Goal: Task Accomplishment & Management: Complete application form

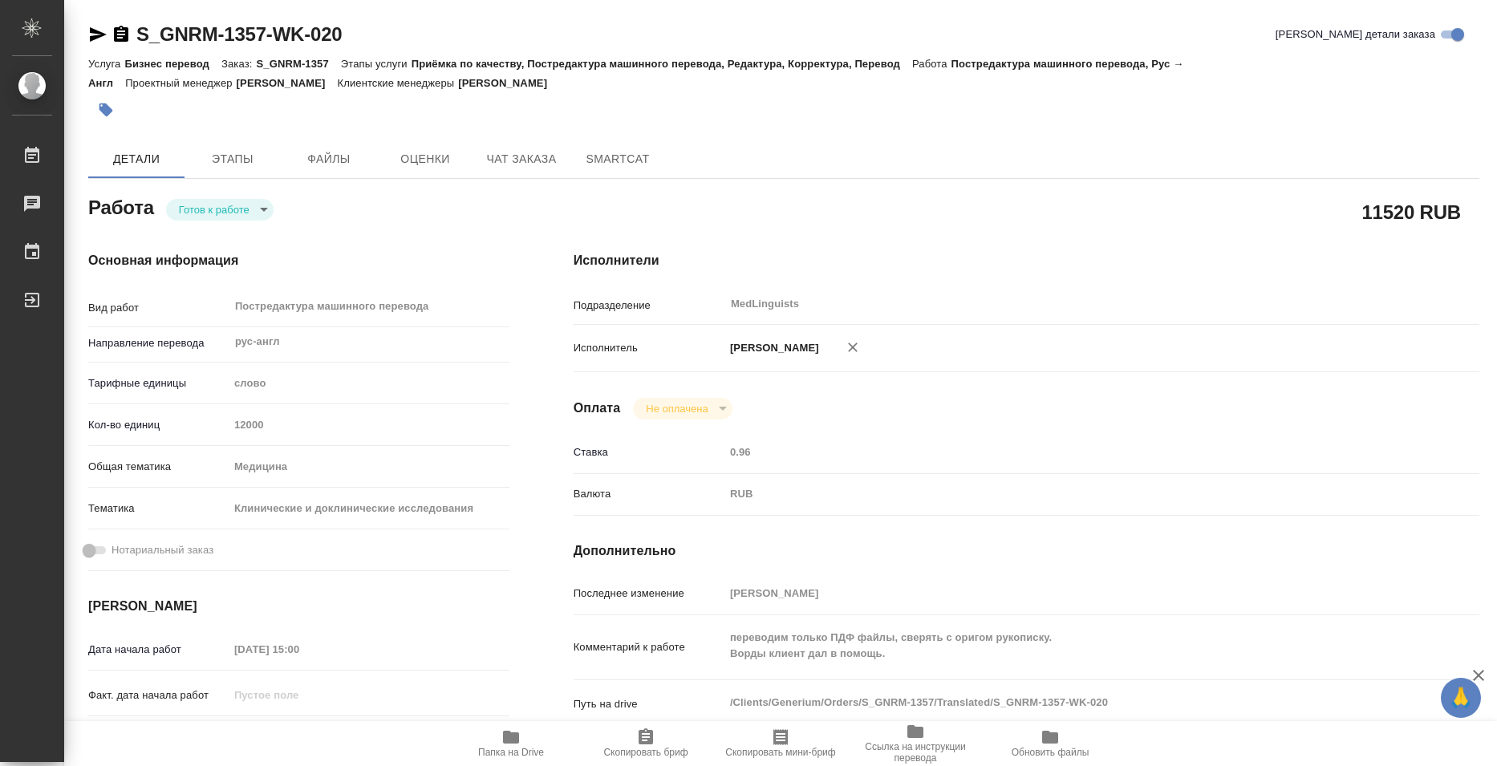
click at [522, 733] on span "Папка на Drive" at bounding box center [511, 742] width 116 height 30
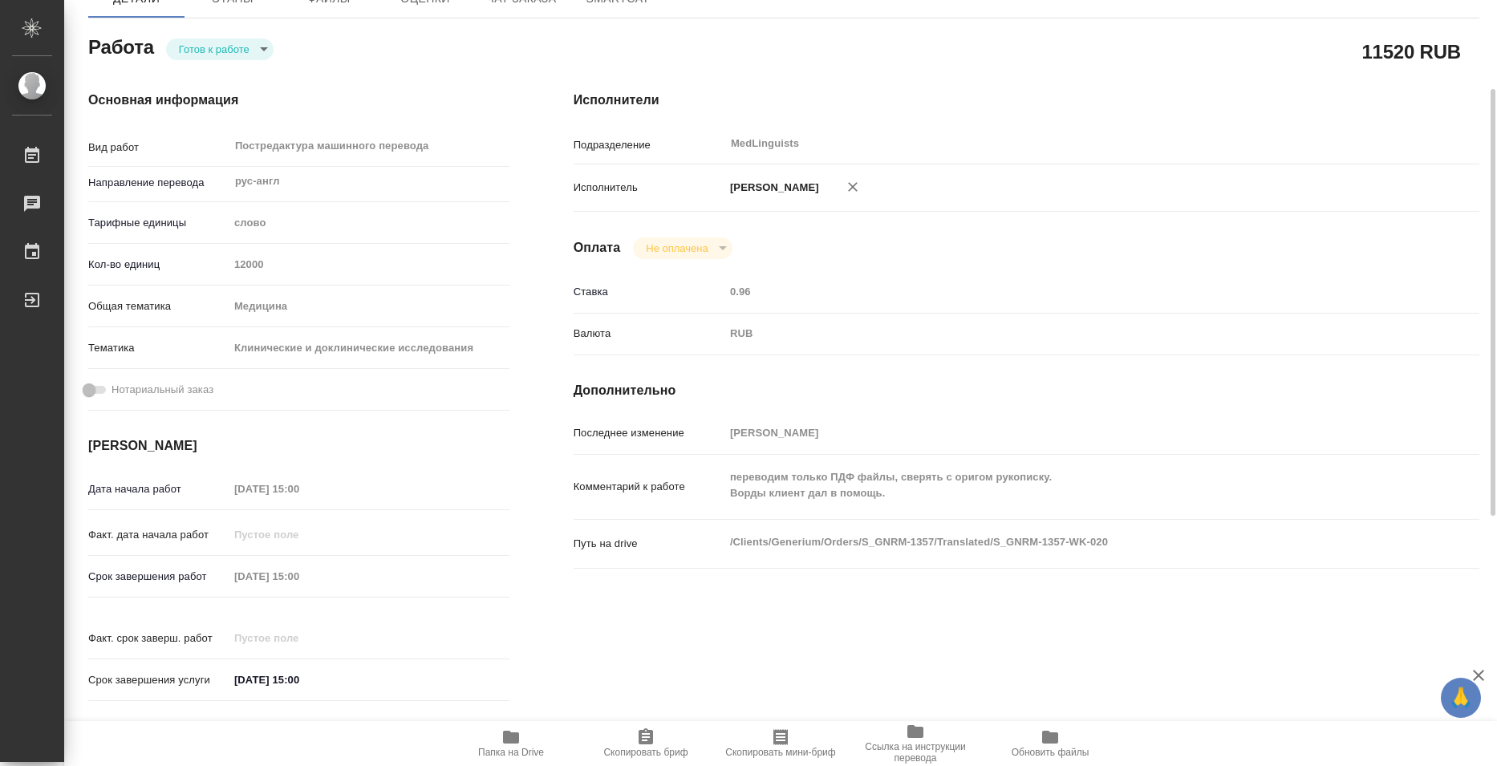
scroll to position [80, 0]
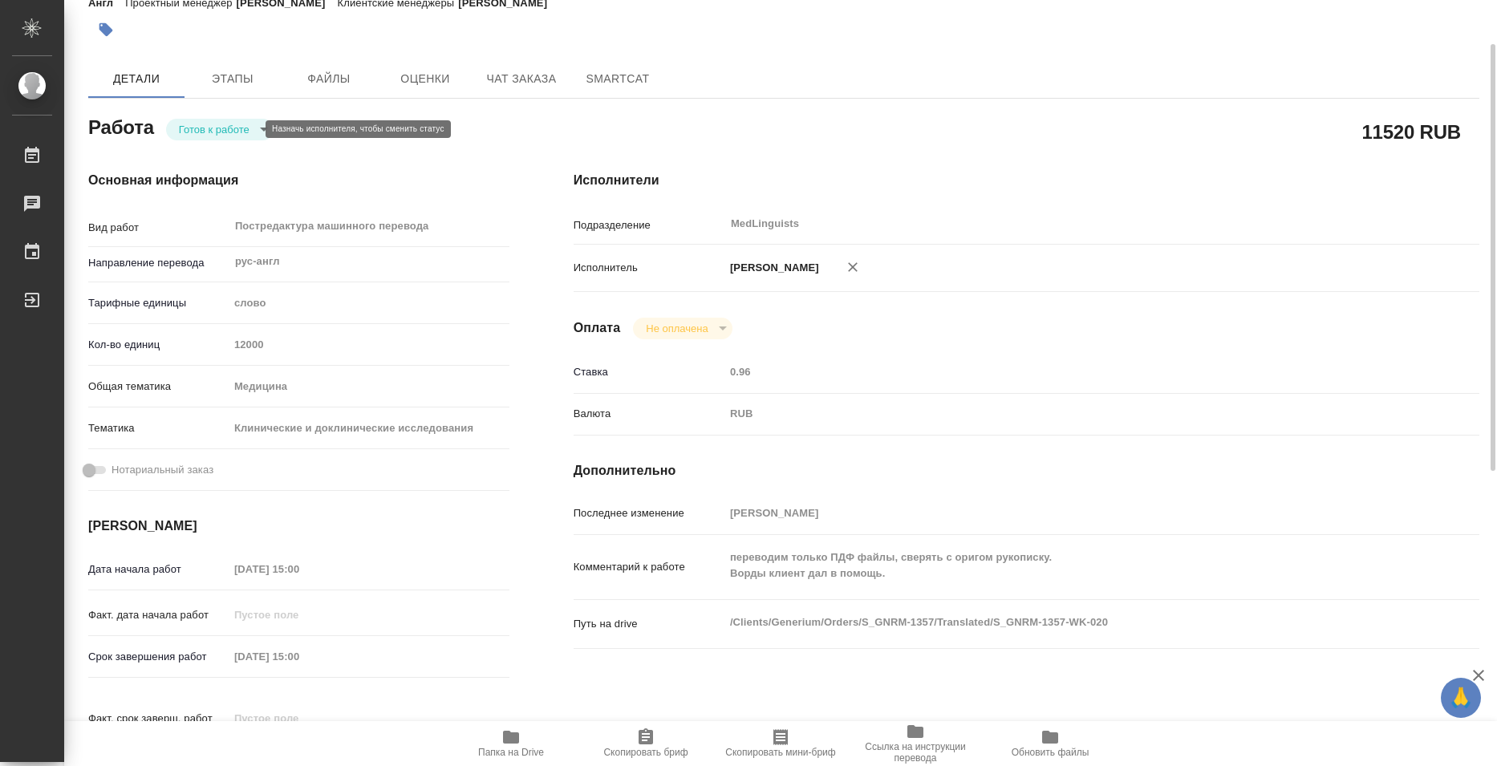
click at [234, 129] on body "🙏 .cls-1 fill:#fff; AWATERA Bazyuk [PERSON_NAME] 0 Чаты График Выйти S_GNRM-135…" at bounding box center [748, 383] width 1497 height 766
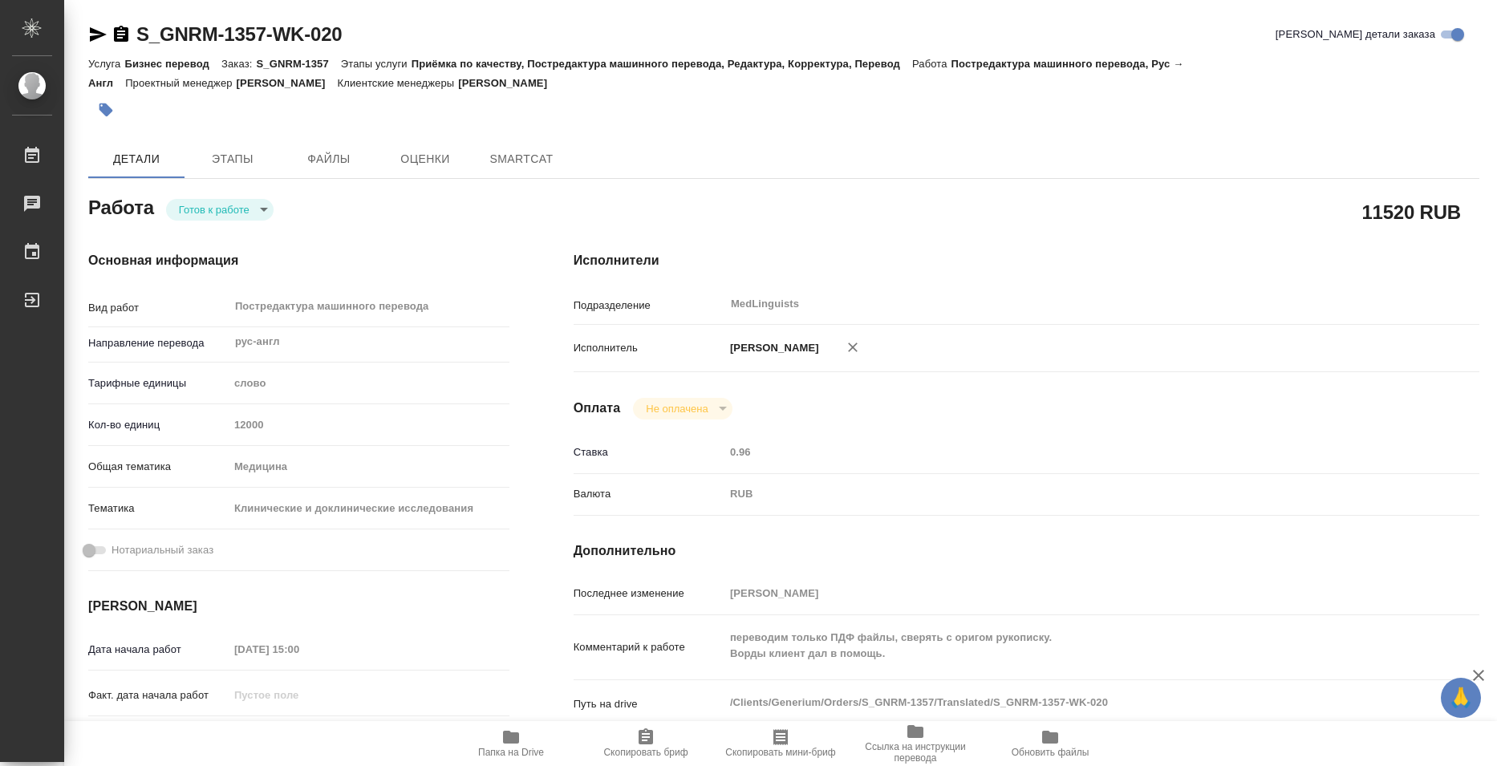
type textarea "x"
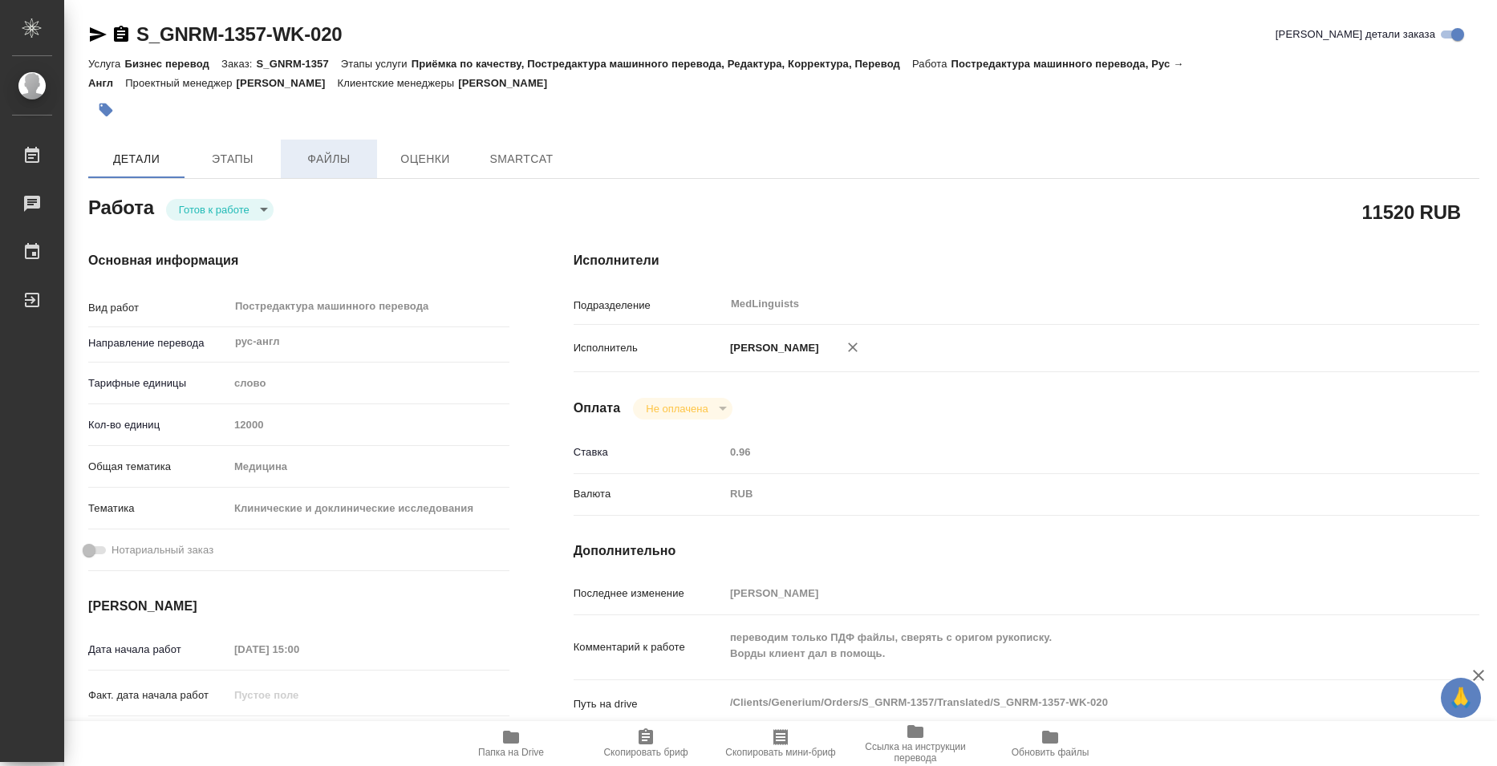
type textarea "x"
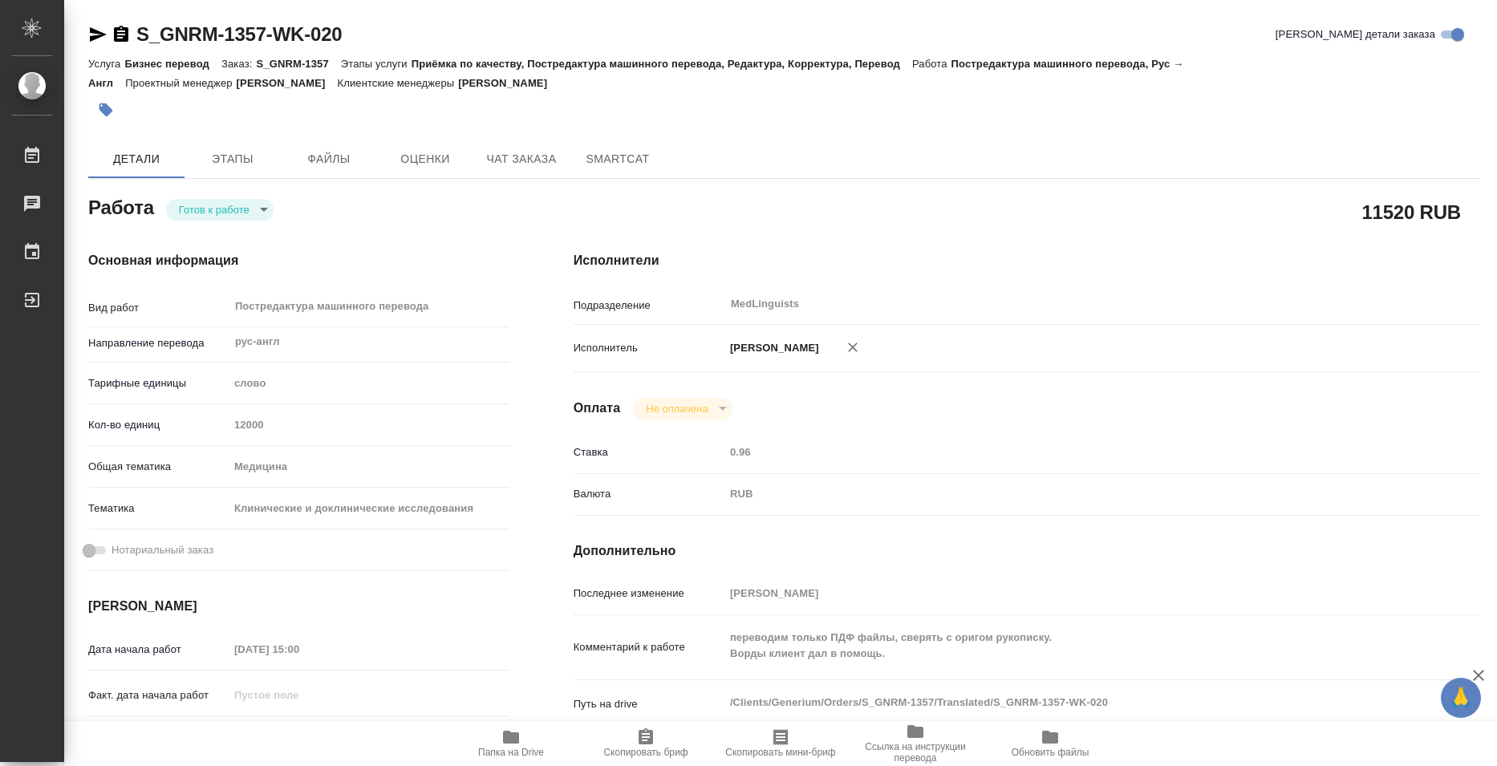
click at [266, 206] on body "🙏 .cls-1 fill:#fff; AWATERA Bazyuk Elena Работы Чаты График Выйти S_GNRM-1357-W…" at bounding box center [748, 383] width 1497 height 766
type textarea "x"
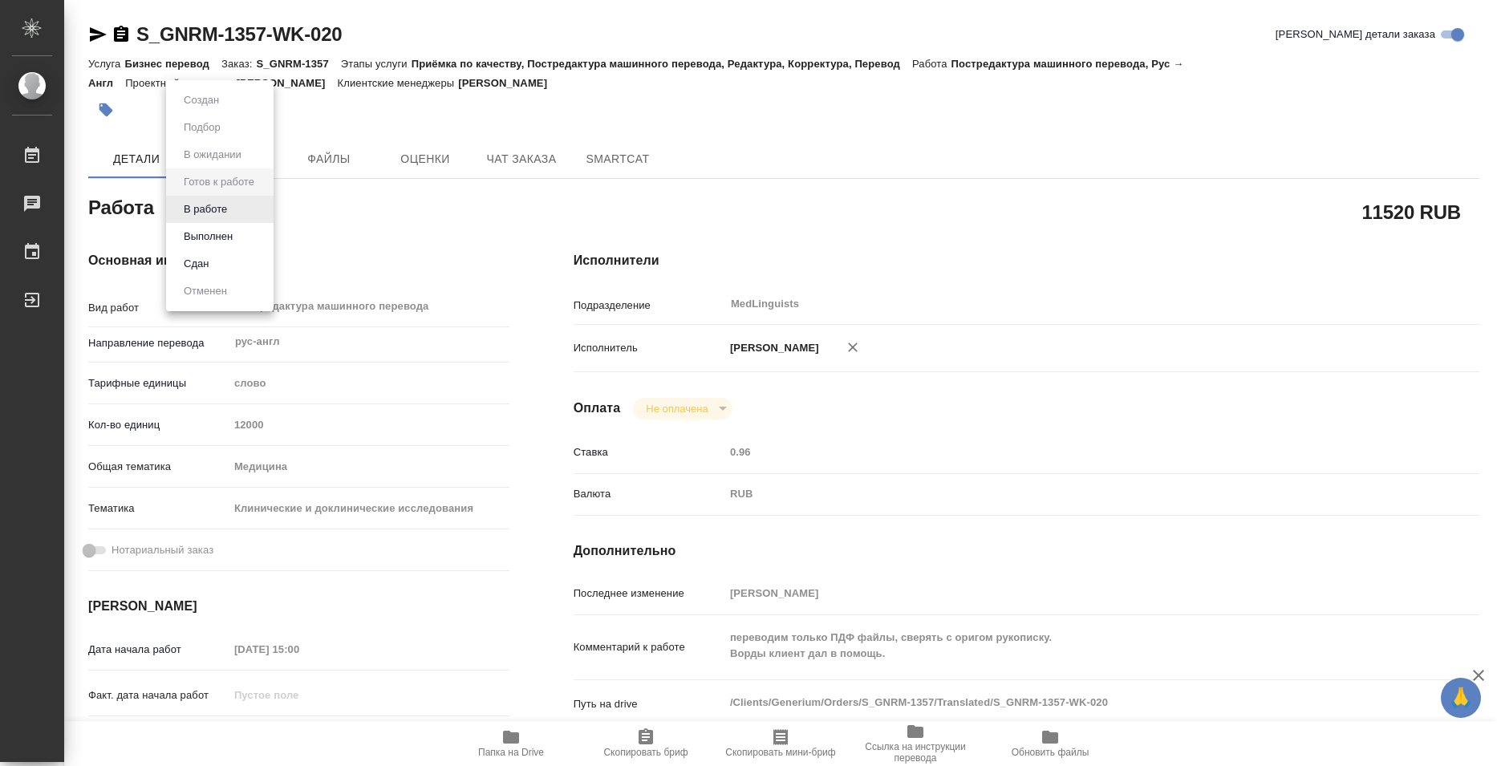
type textarea "x"
click at [249, 231] on li "Выполнен" at bounding box center [219, 236] width 107 height 27
type textarea "x"
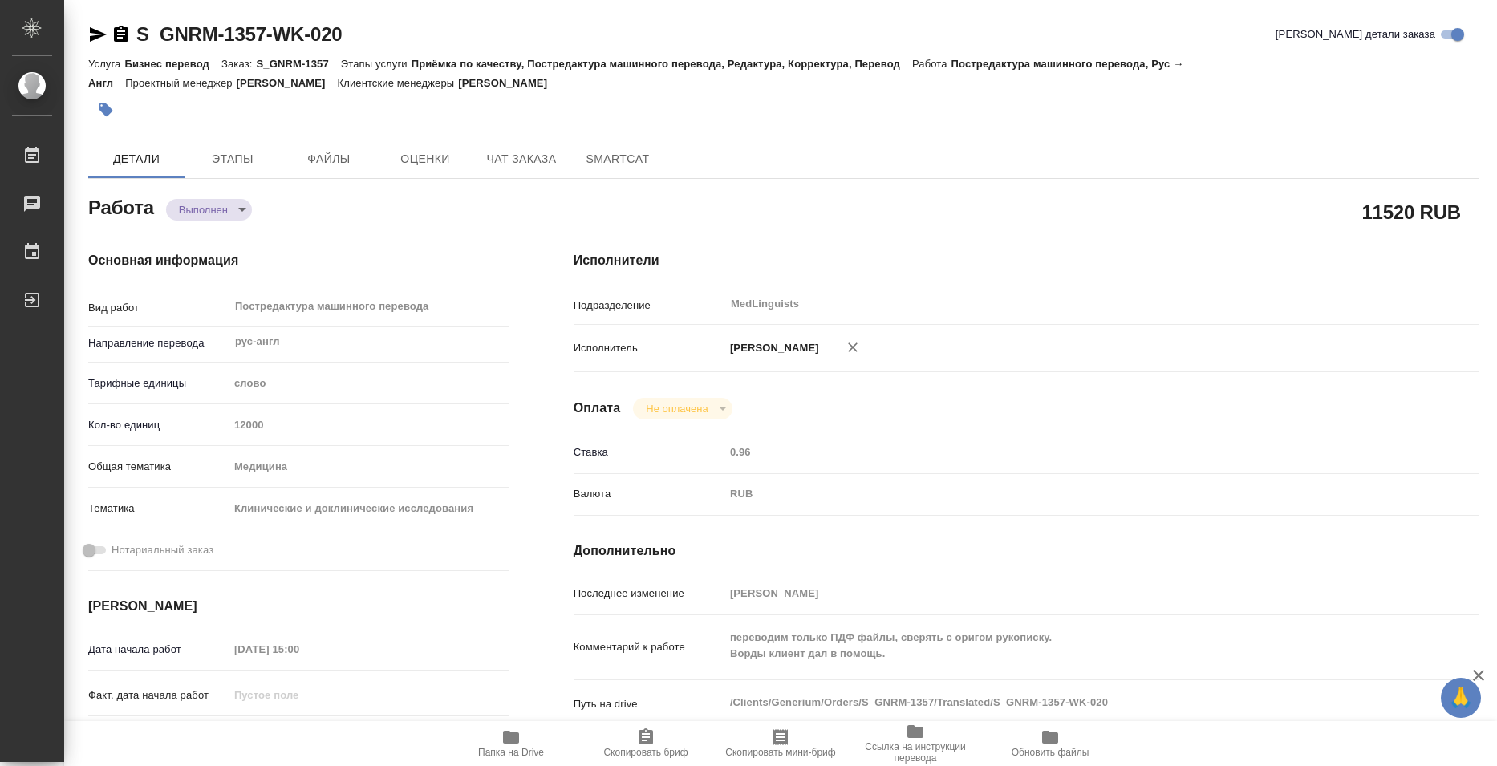
type textarea "x"
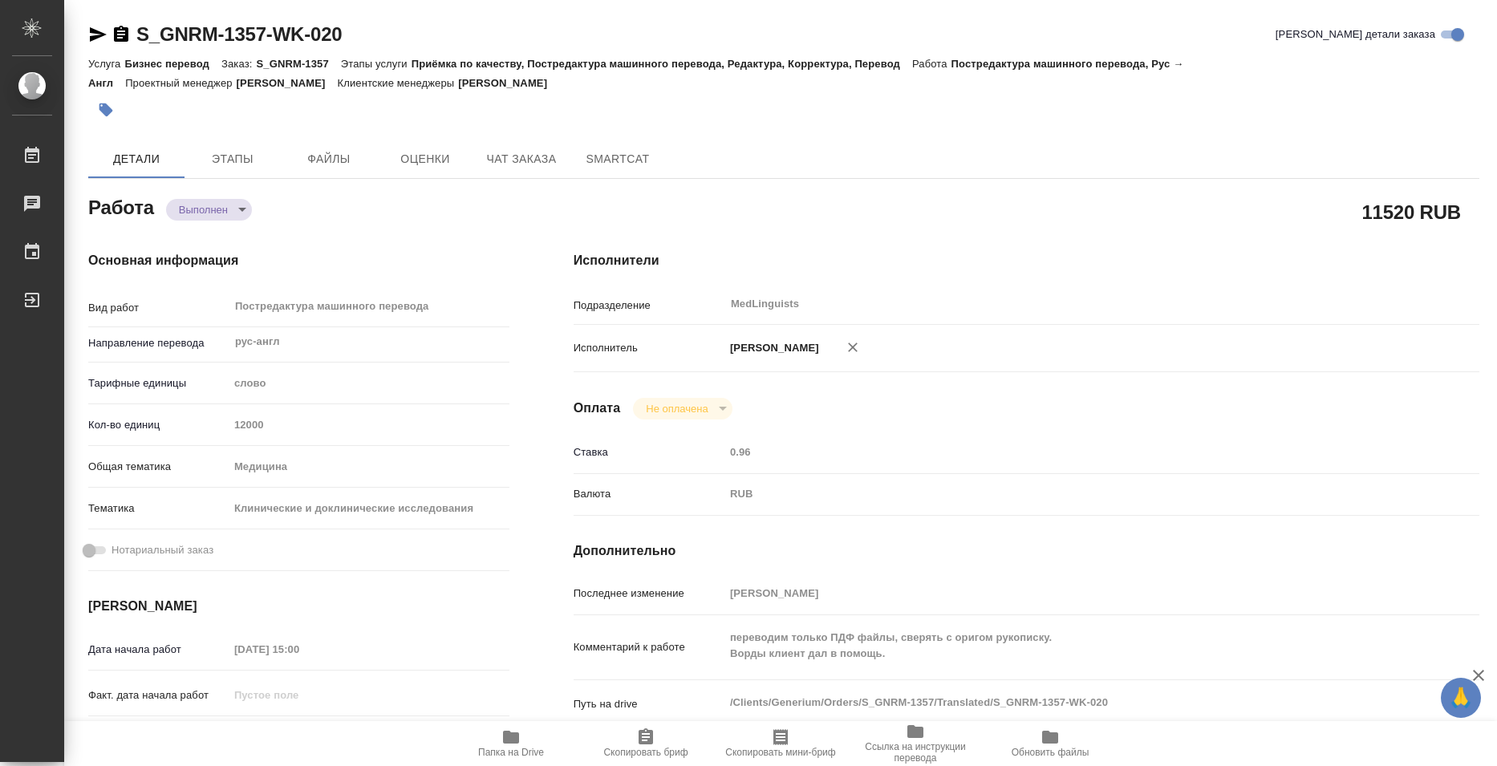
type textarea "x"
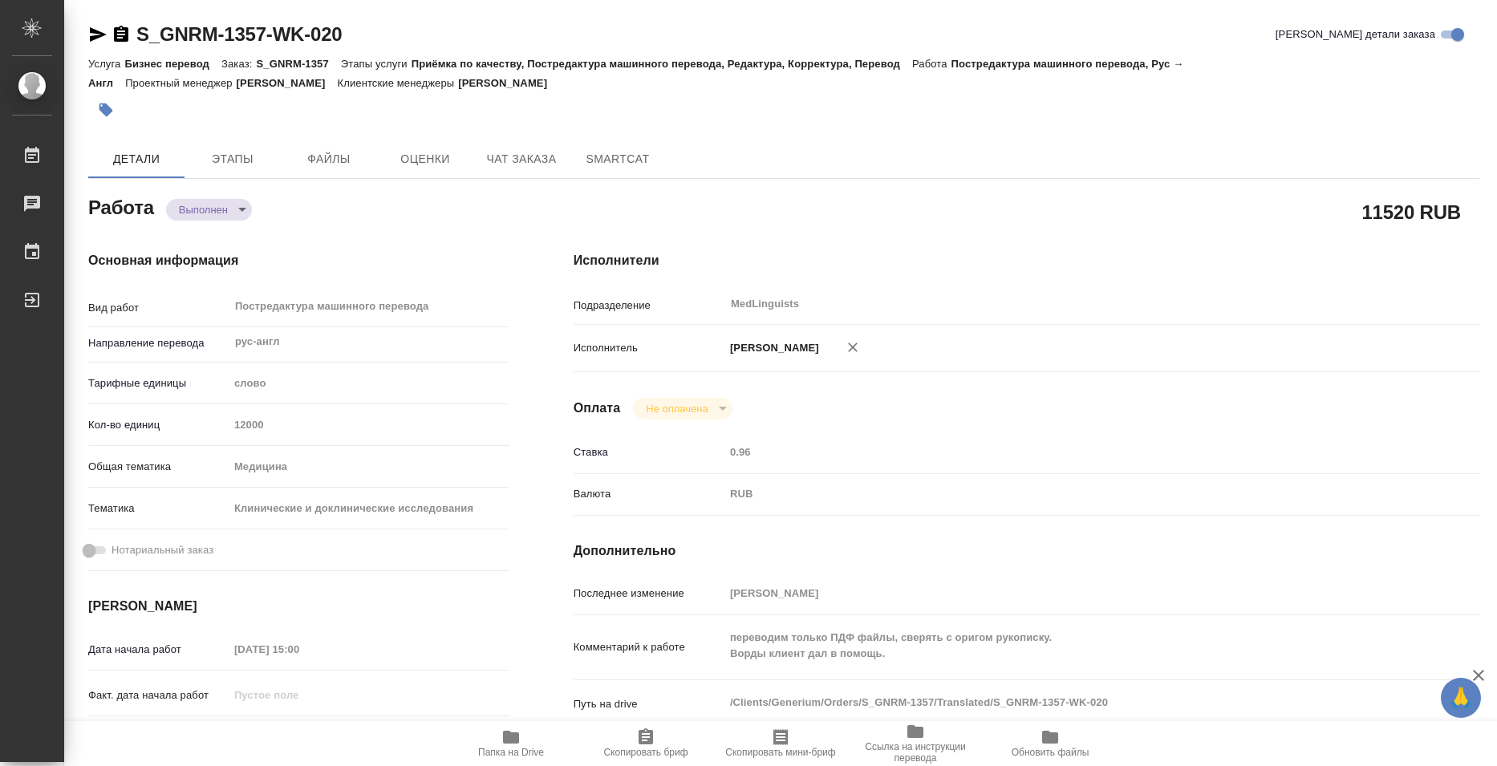
type textarea "x"
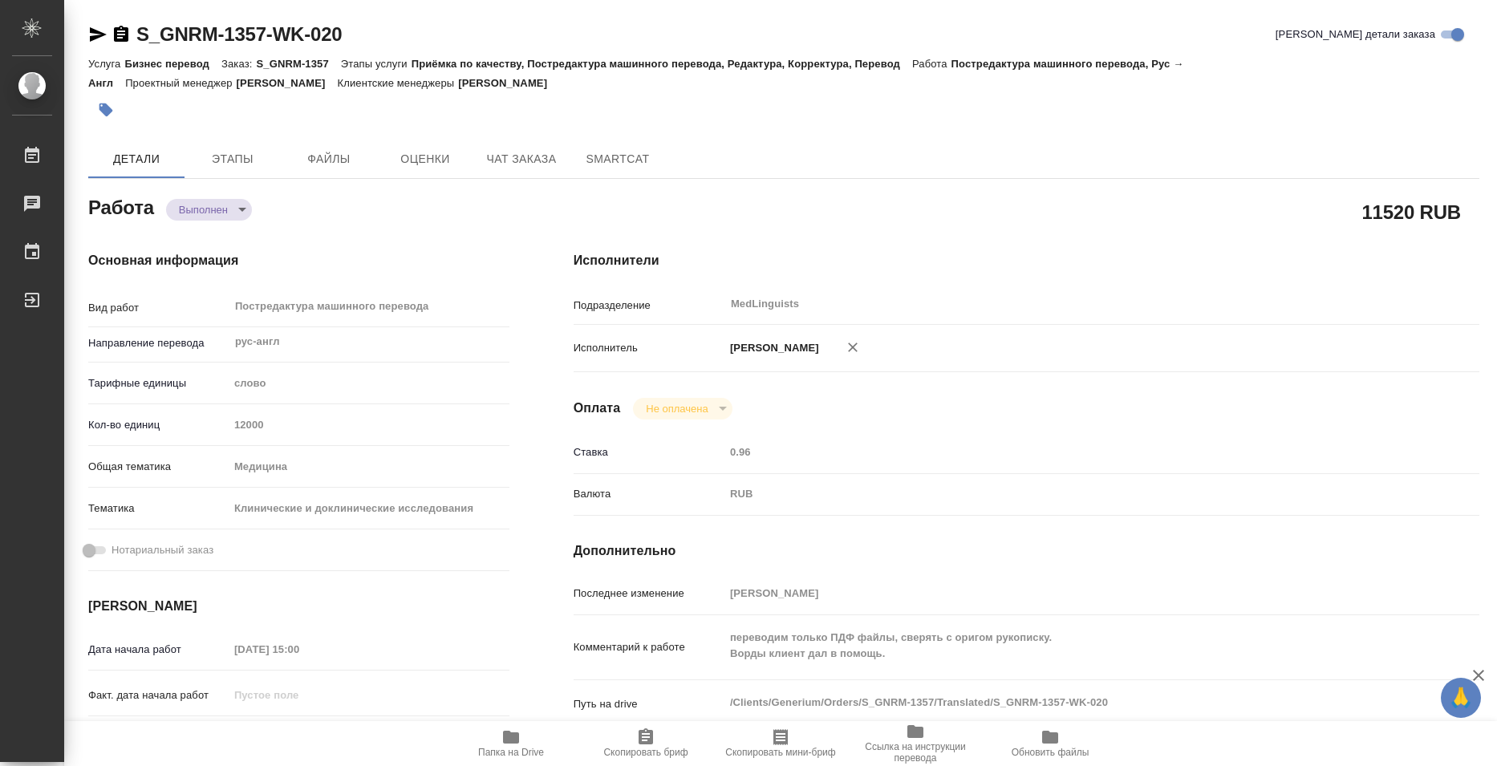
type textarea "x"
